Goal: Check status: Check status

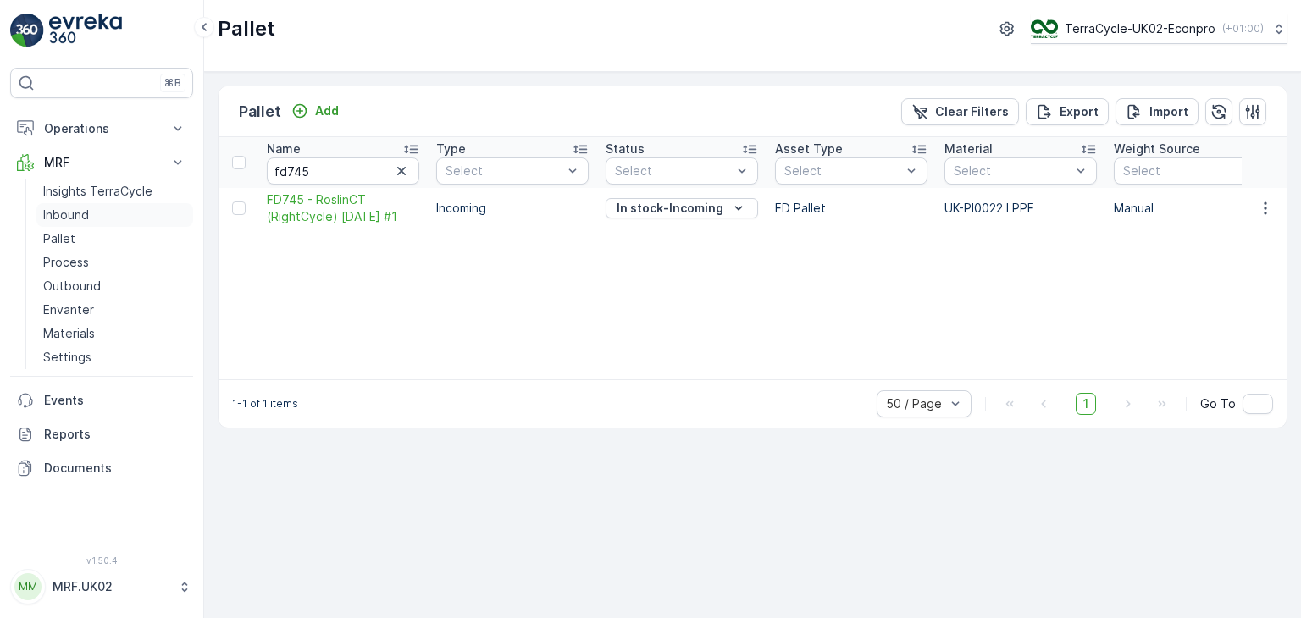
click at [75, 213] on p "Inbound" at bounding box center [66, 215] width 46 height 17
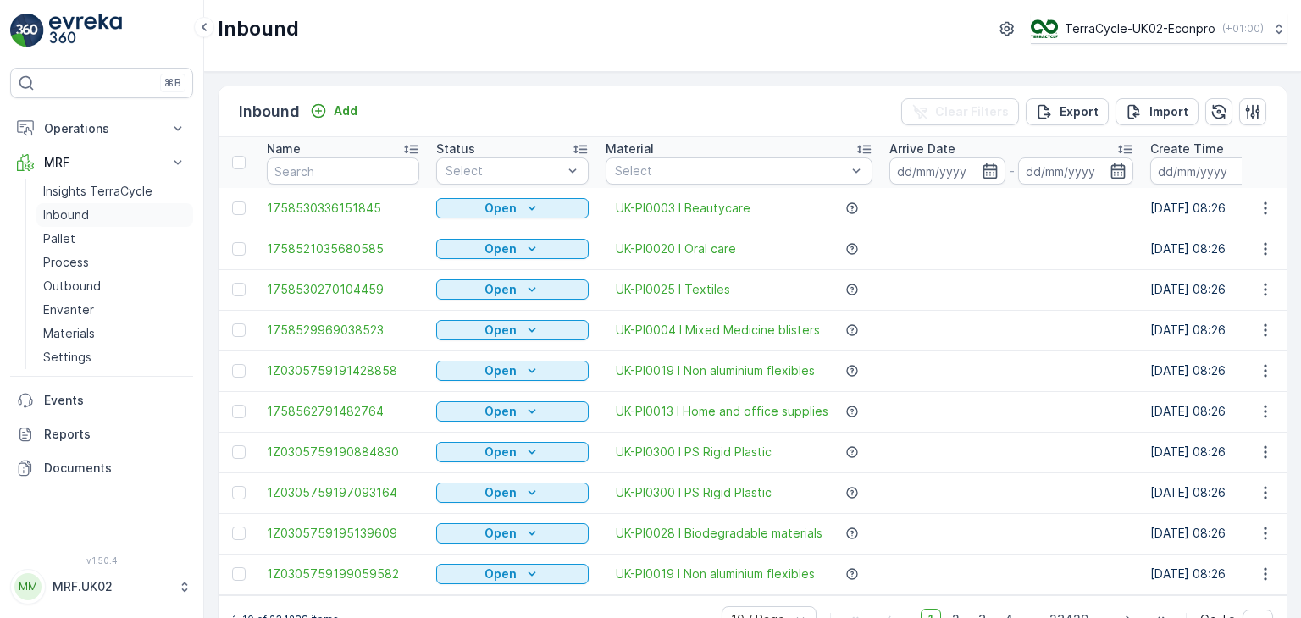
click at [90, 211] on link "Inbound" at bounding box center [114, 215] width 157 height 24
click at [983, 163] on icon "button" at bounding box center [990, 171] width 17 height 17
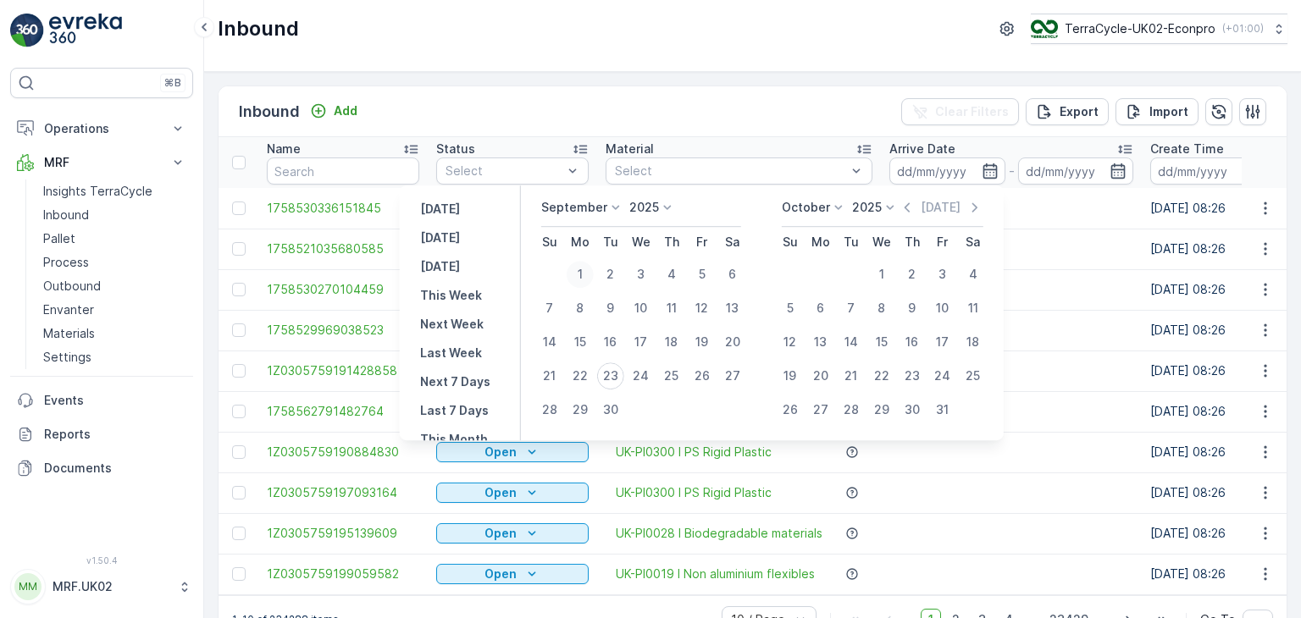
click at [582, 270] on div "1" at bounding box center [580, 274] width 27 height 27
type input "[DATE]"
click at [582, 270] on div "1" at bounding box center [580, 274] width 27 height 27
type input "[DATE]"
click at [613, 380] on div "23" at bounding box center [610, 376] width 27 height 27
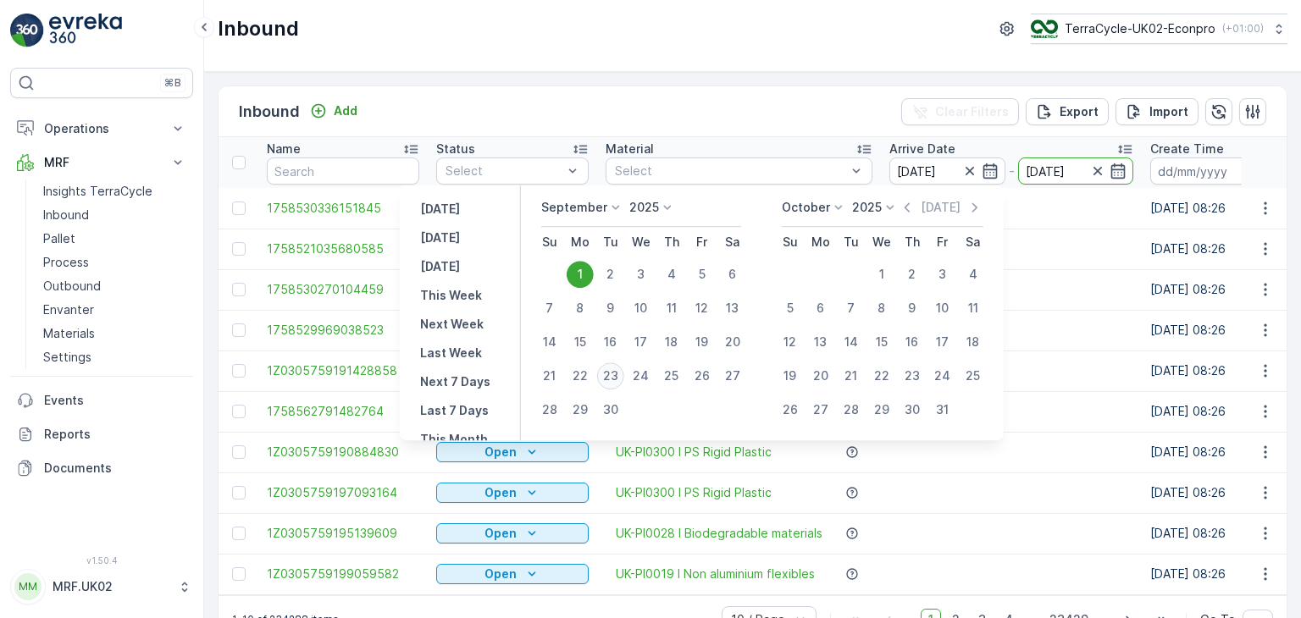
type input "[DATE]"
